Goal: Information Seeking & Learning: Learn about a topic

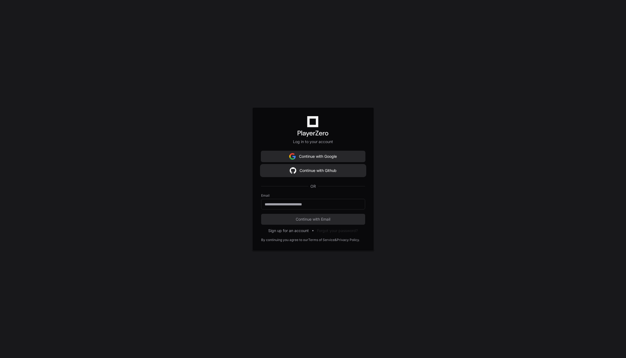
click at [310, 172] on button "Continue with Github" at bounding box center [313, 170] width 104 height 11
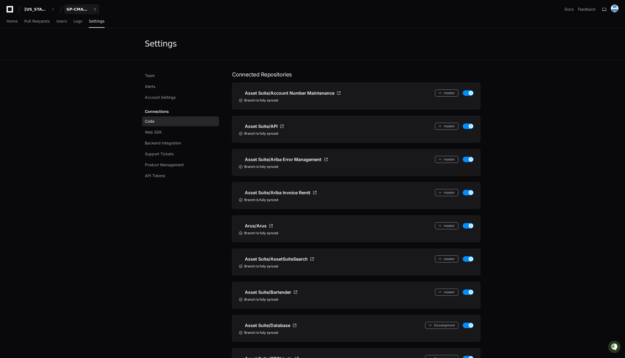
click at [80, 8] on div "GP-CMAG-AS8" at bounding box center [77, 9] width 23 height 5
click at [90, 50] on span "GP-CMAG-MP2" at bounding box center [91, 50] width 32 height 7
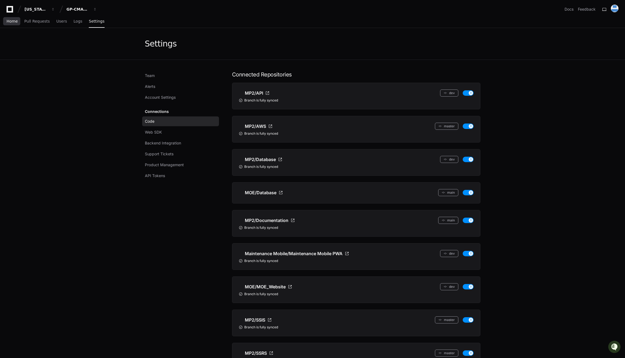
click at [16, 25] on link "Home" at bounding box center [12, 21] width 11 height 13
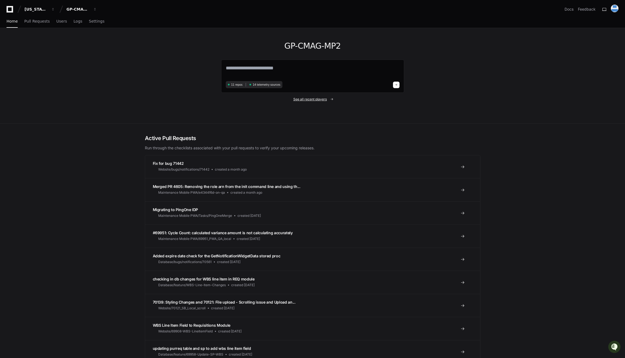
click at [311, 99] on span "See all recent players" at bounding box center [309, 99] width 33 height 4
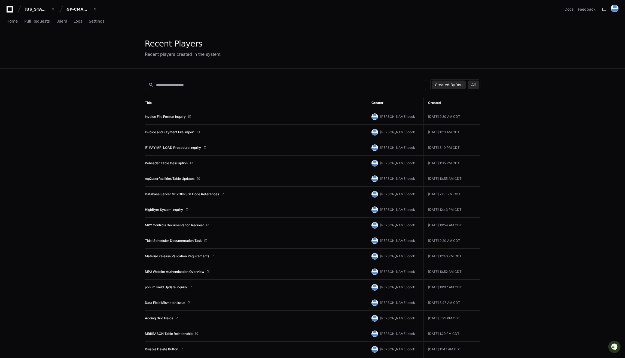
click at [472, 86] on button "All" at bounding box center [473, 85] width 11 height 9
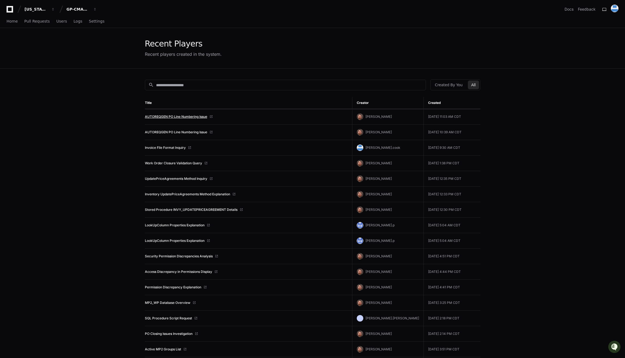
click at [187, 116] on link "AUTOREQGEN PO Line Numbering Issue" at bounding box center [176, 117] width 62 height 4
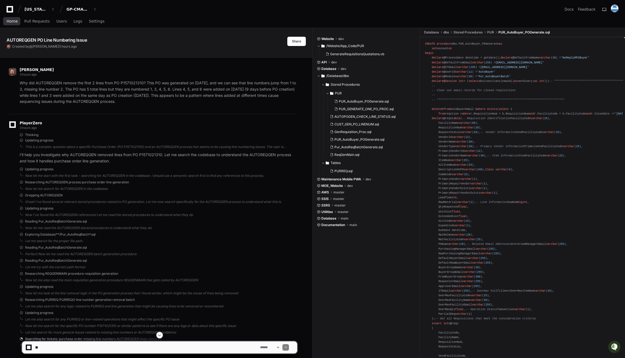
click at [10, 21] on span "Home" at bounding box center [12, 21] width 11 height 3
